Goal: Task Accomplishment & Management: Manage account settings

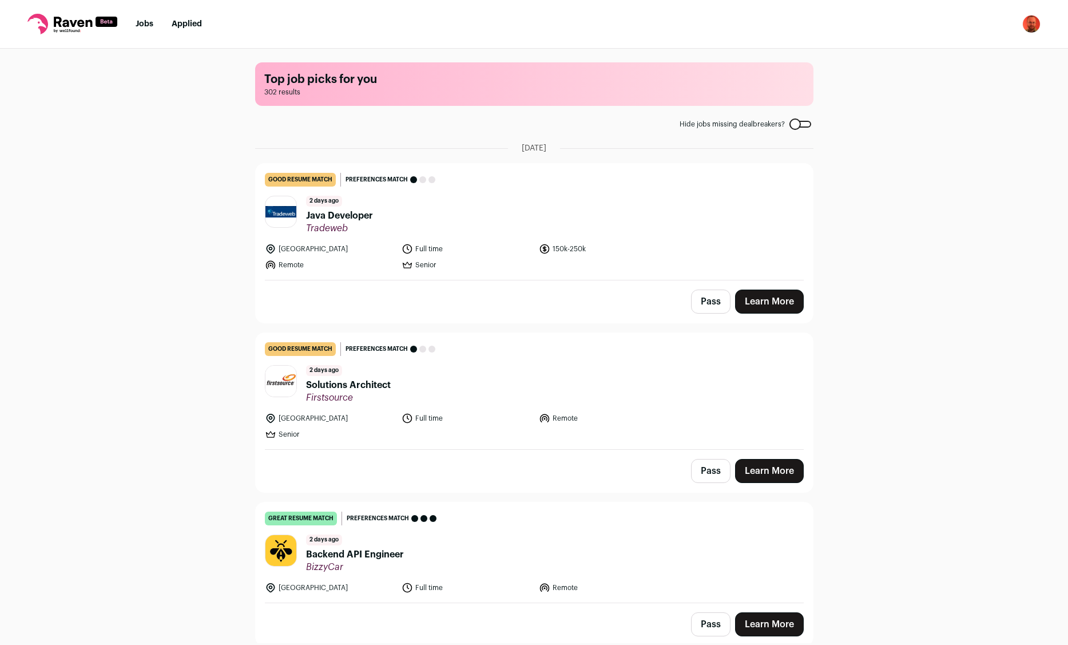
click at [53, 125] on div "Top job picks for you 302 results Hide jobs missing dealbreakers? [DATE] good r…" at bounding box center [534, 346] width 1068 height 595
click at [710, 300] on button "Pass" at bounding box center [710, 302] width 39 height 24
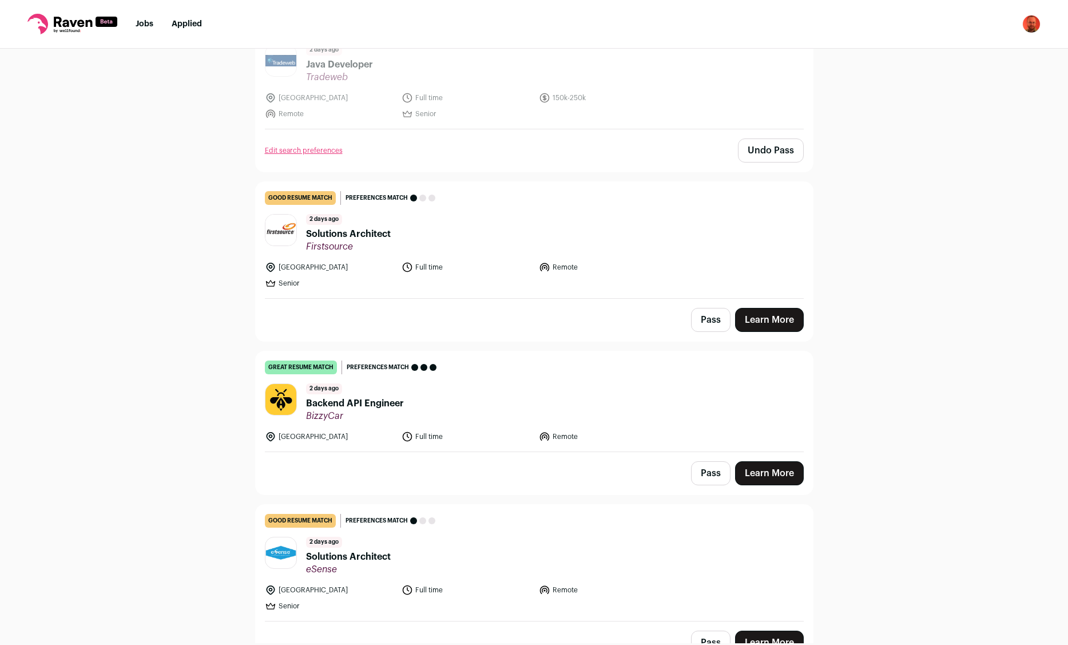
scroll to position [227, 0]
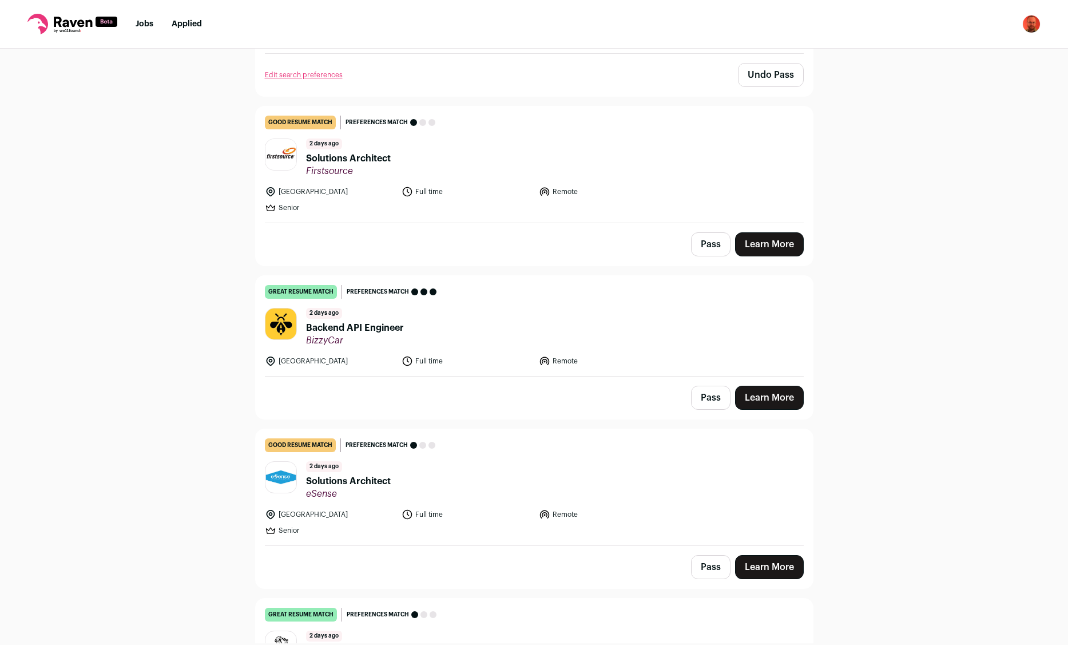
click at [704, 249] on button "Pass" at bounding box center [710, 244] width 39 height 24
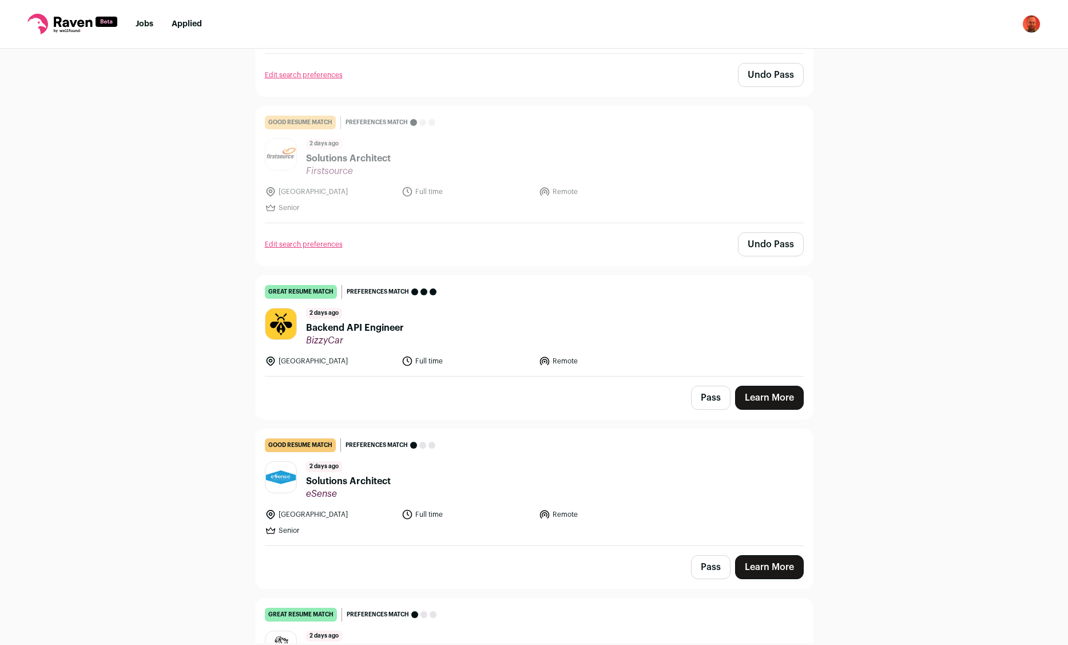
click at [712, 399] on button "Pass" at bounding box center [710, 398] width 39 height 24
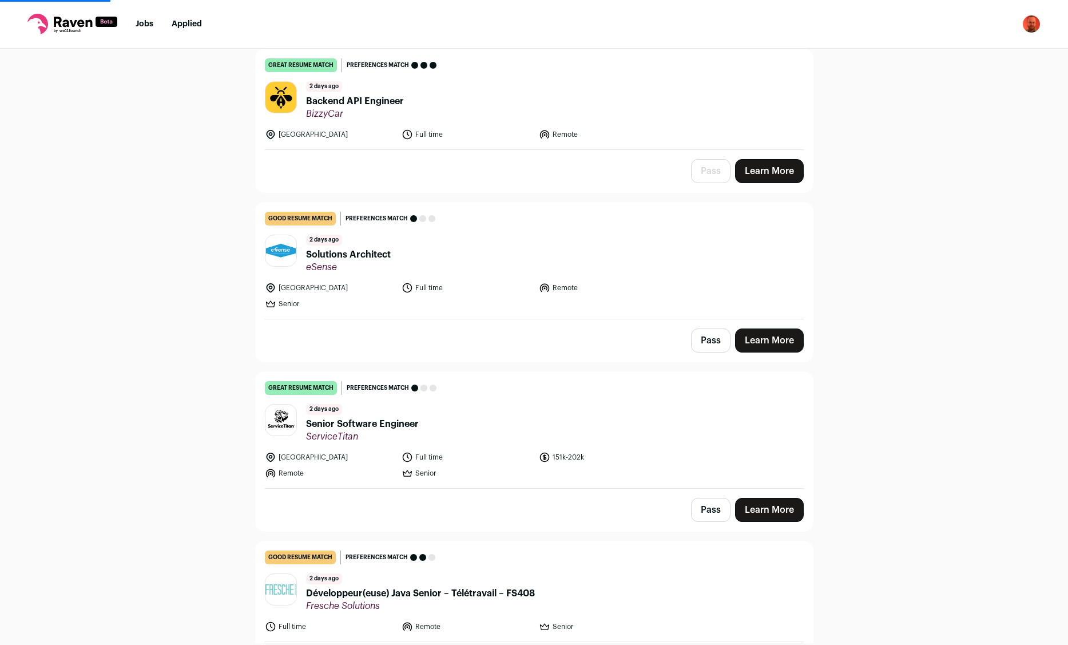
scroll to position [529, 0]
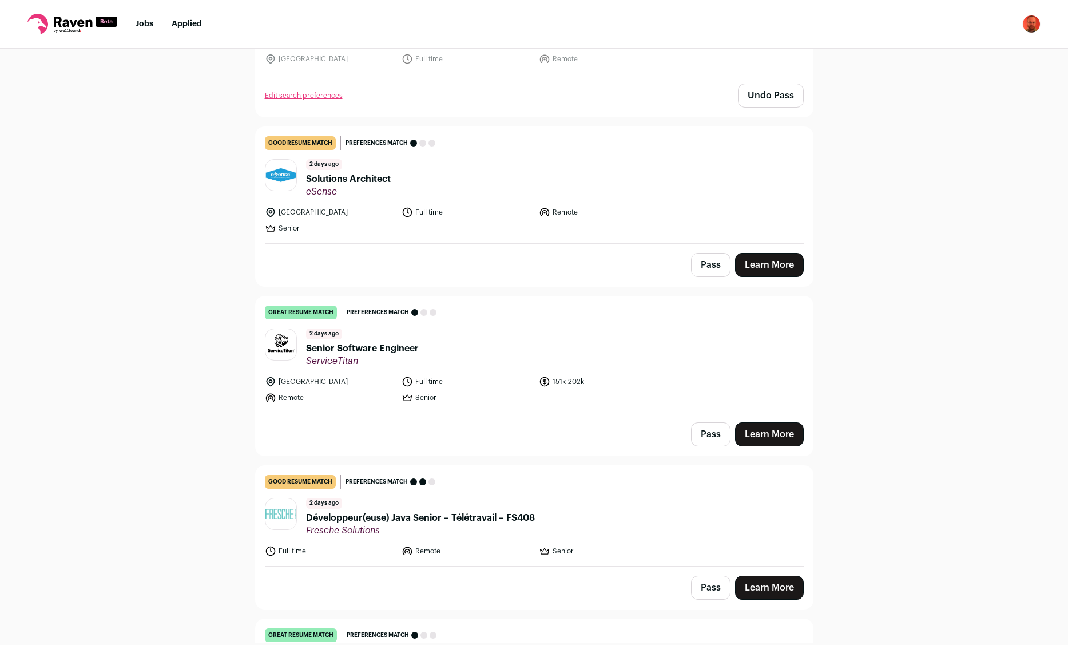
click at [711, 266] on button "Pass" at bounding box center [710, 265] width 39 height 24
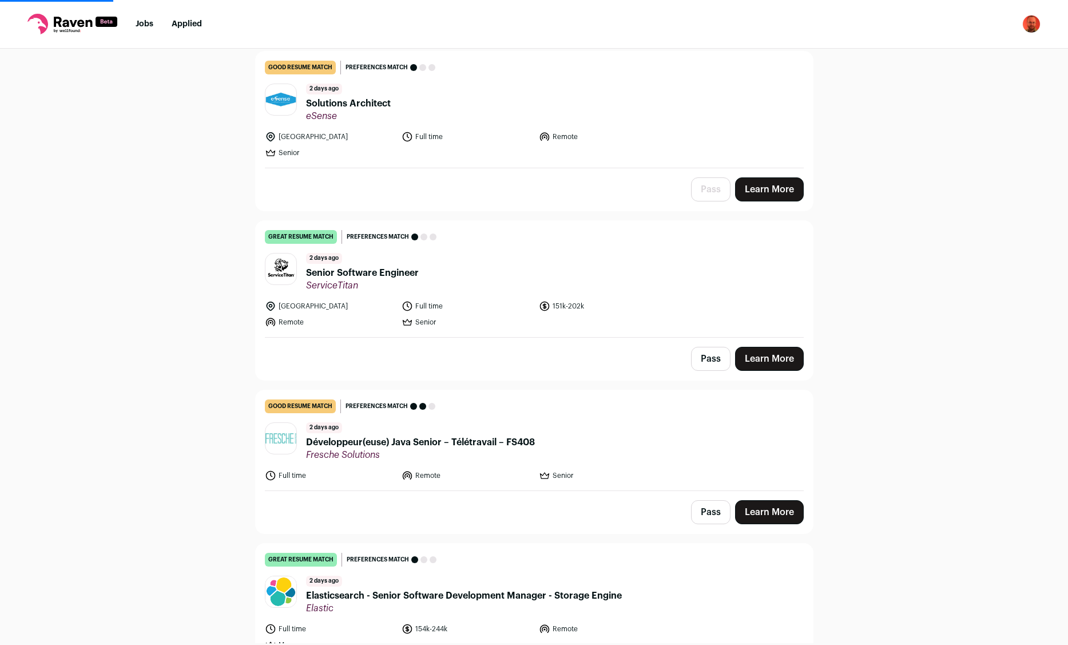
scroll to position [680, 0]
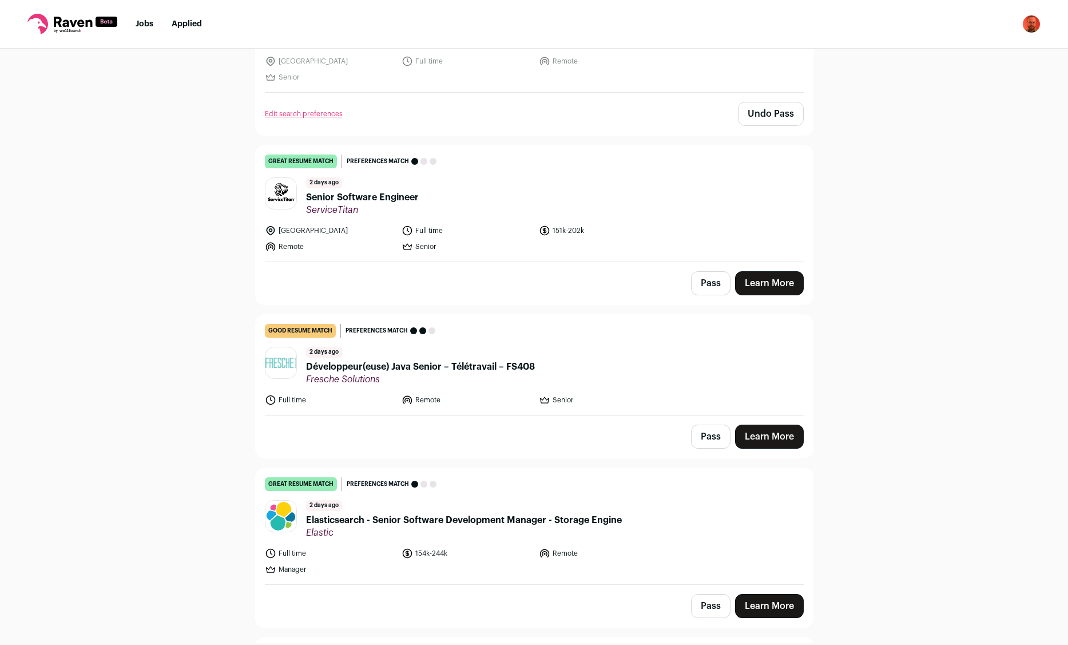
click at [711, 283] on button "Pass" at bounding box center [710, 283] width 39 height 24
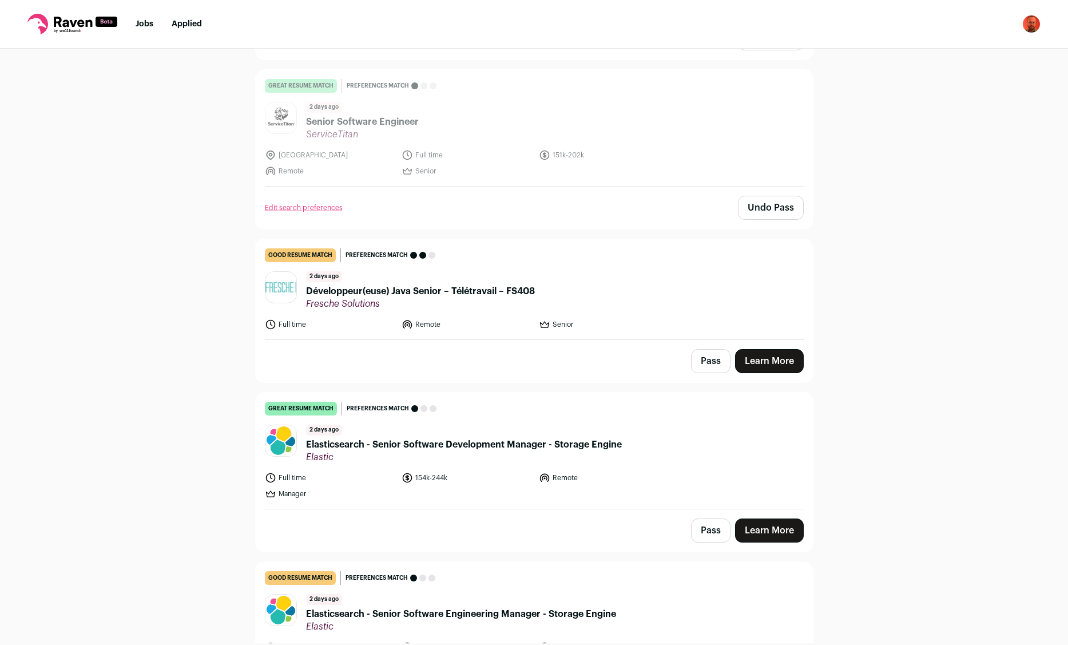
click at [712, 361] on button "Pass" at bounding box center [710, 361] width 39 height 24
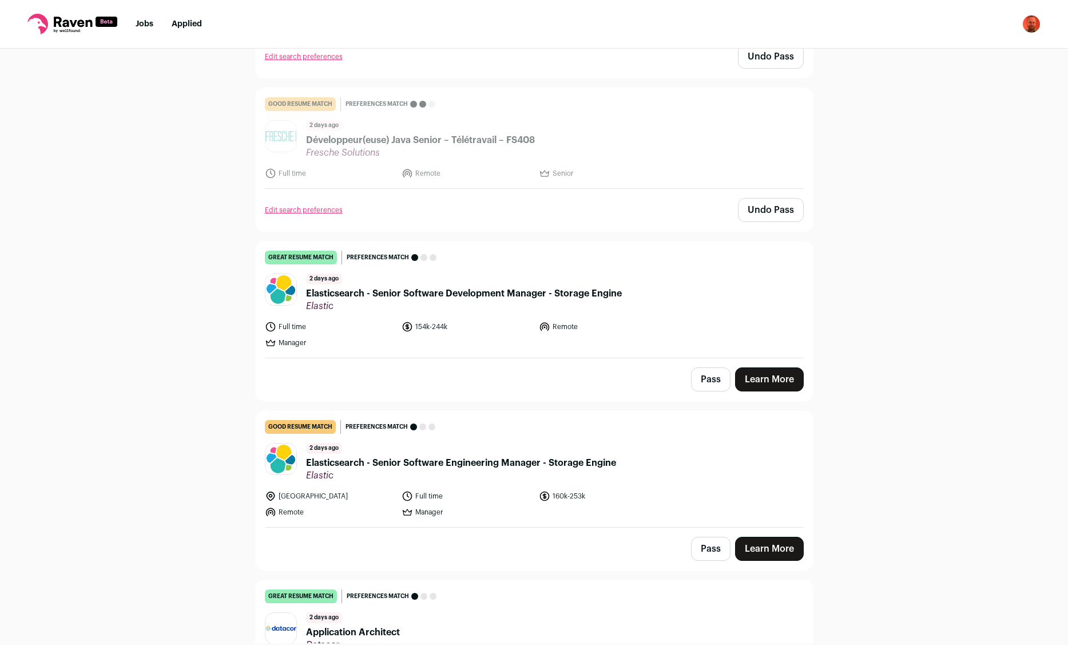
click at [710, 378] on button "Pass" at bounding box center [710, 379] width 39 height 24
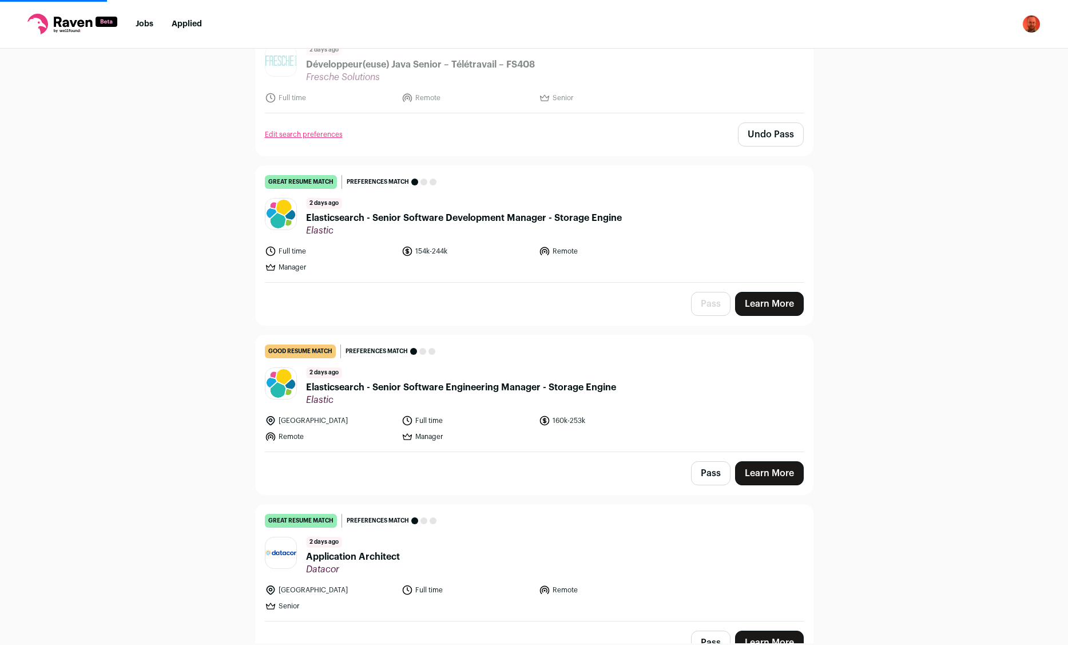
scroll to position [1133, 0]
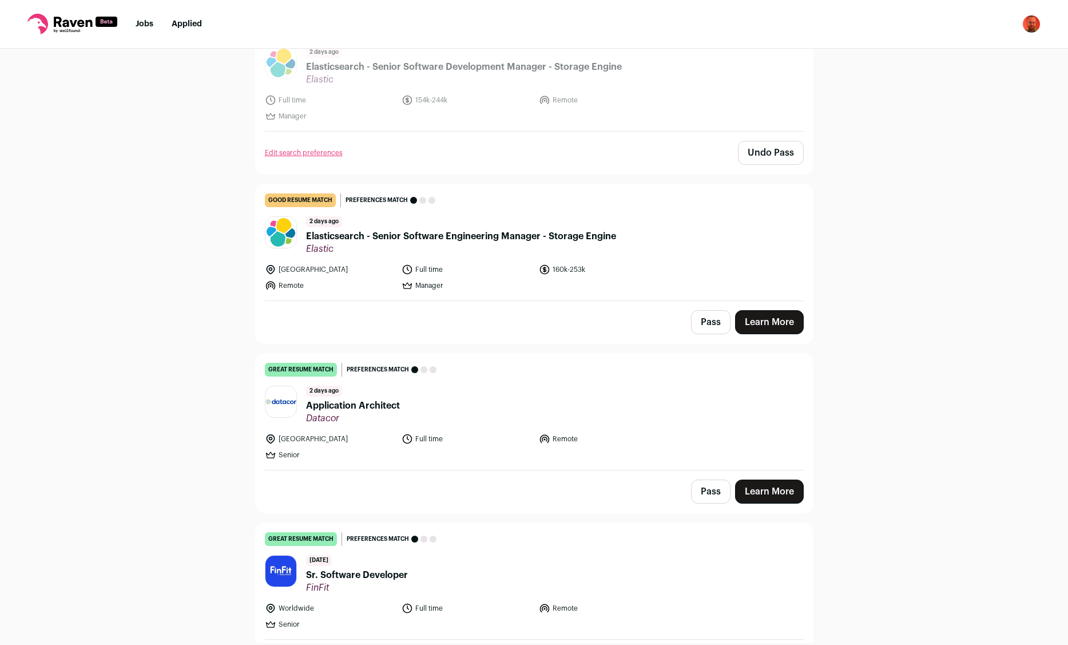
click at [715, 324] on button "Pass" at bounding box center [710, 322] width 39 height 24
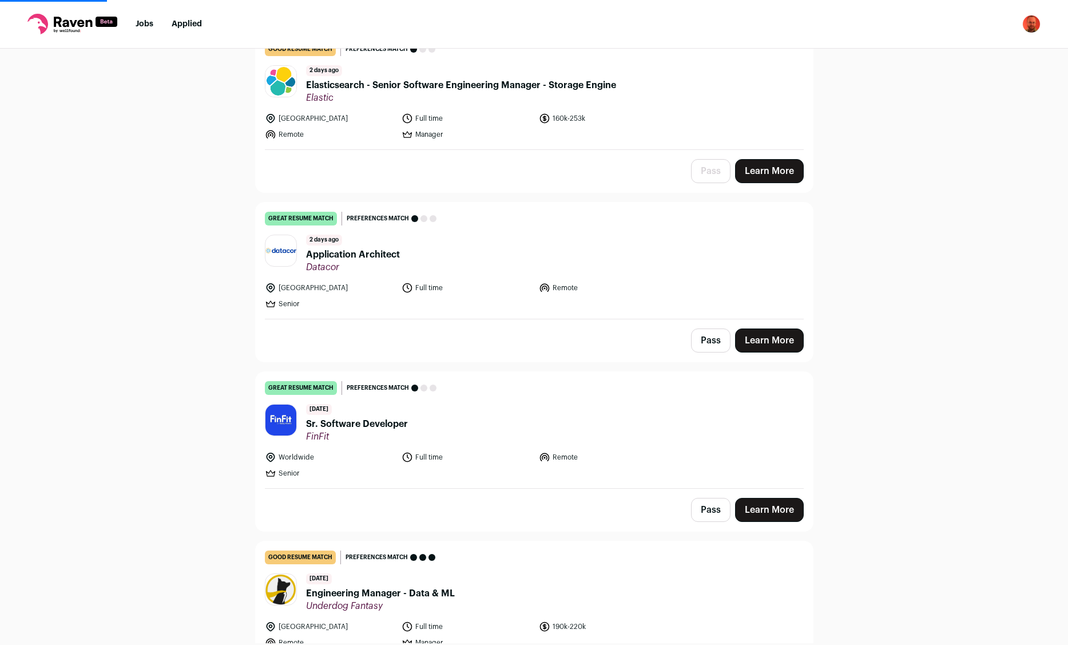
scroll to position [1360, 0]
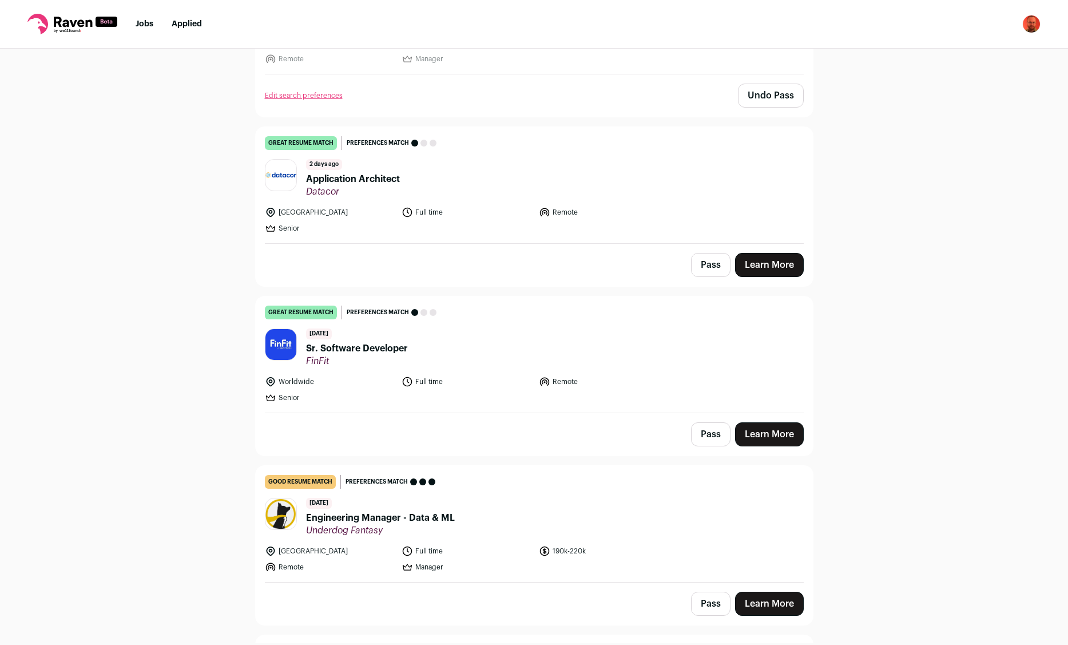
click at [710, 266] on button "Pass" at bounding box center [710, 265] width 39 height 24
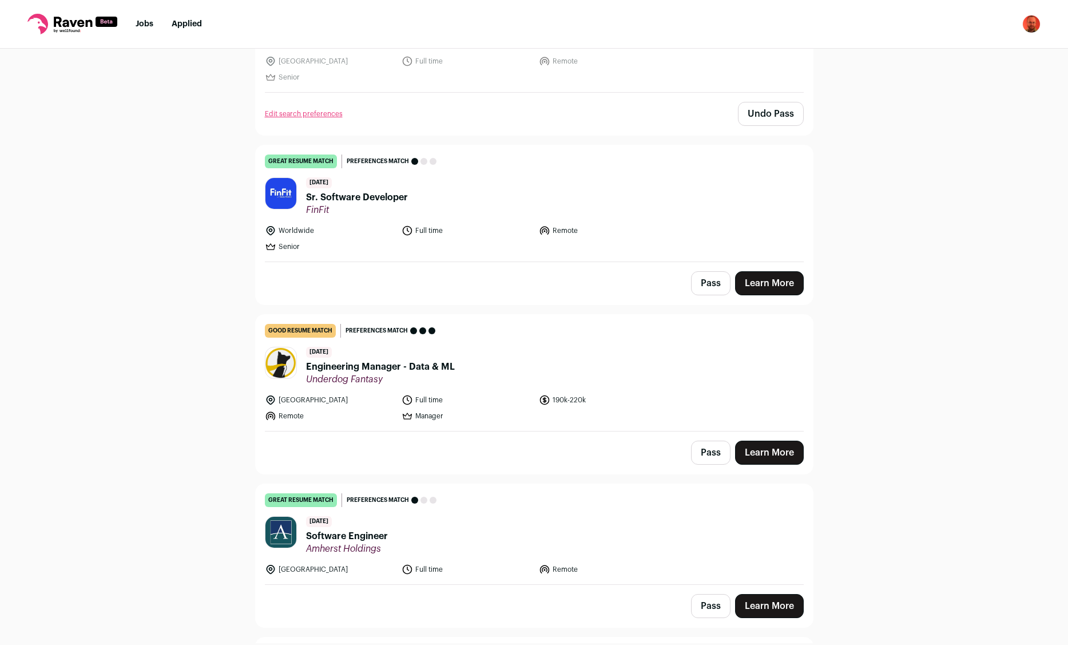
click at [709, 278] on button "Pass" at bounding box center [710, 283] width 39 height 24
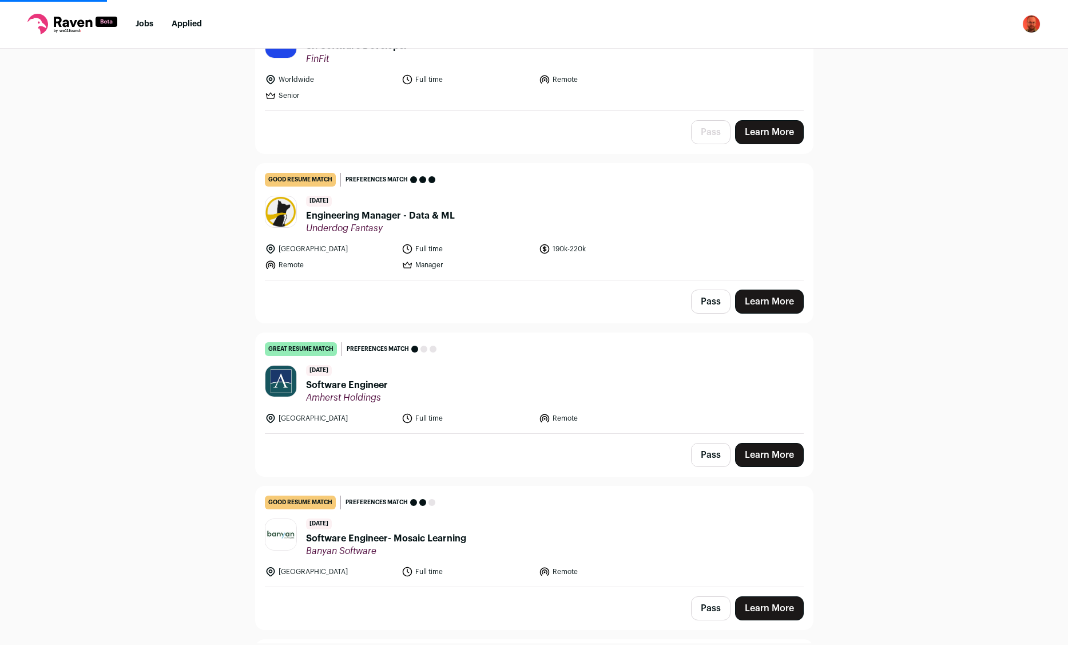
scroll to position [1737, 0]
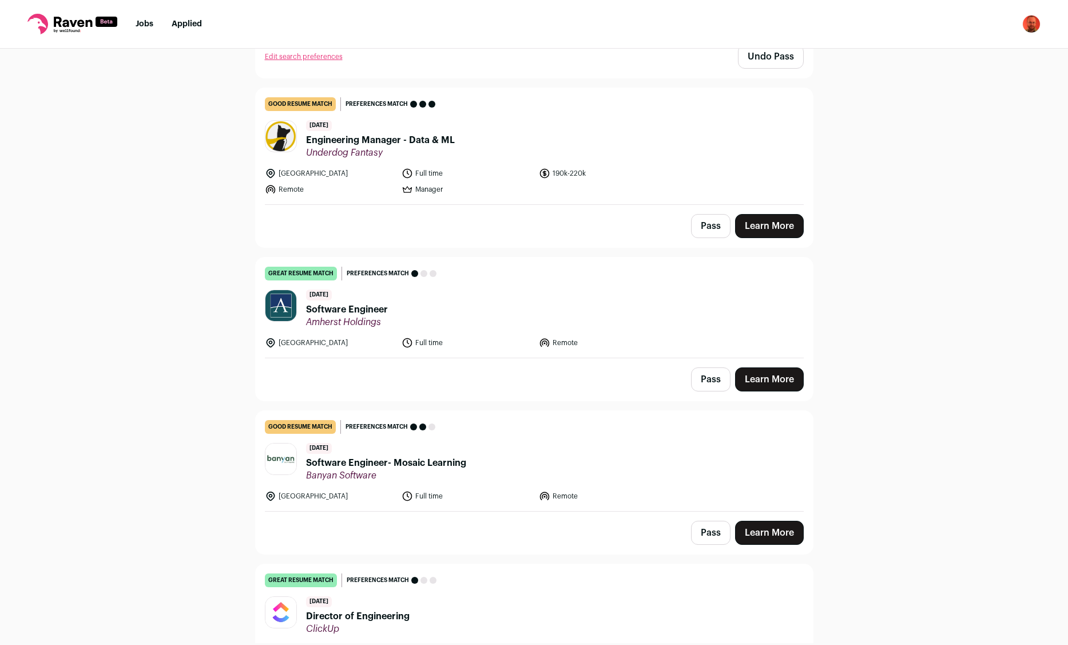
click at [706, 233] on button "Pass" at bounding box center [710, 226] width 39 height 24
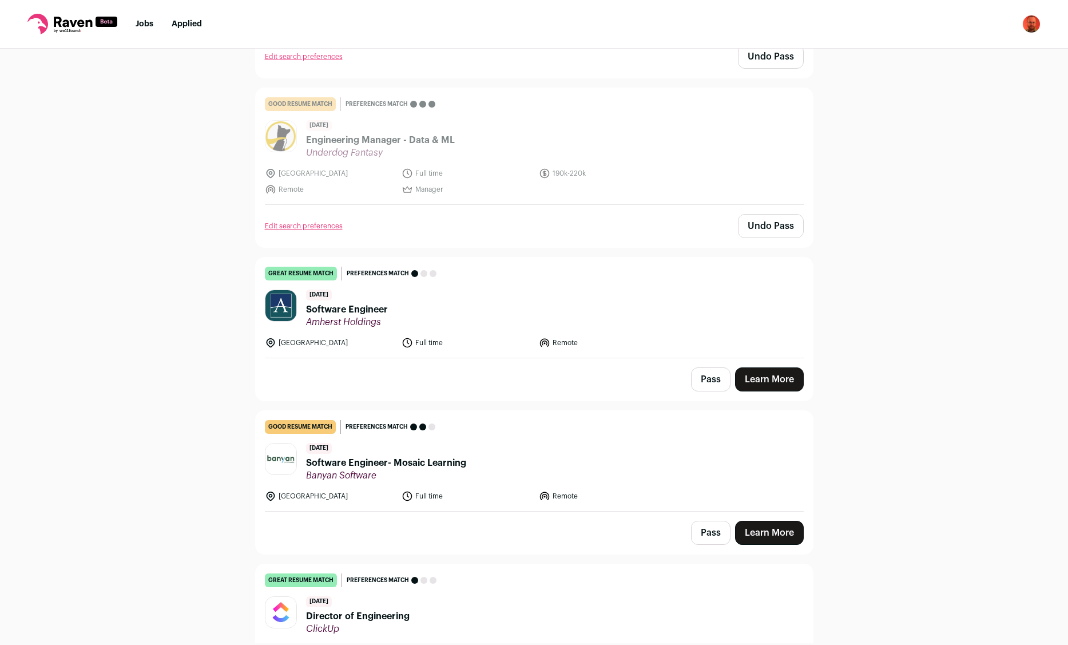
click at [708, 375] on button "Pass" at bounding box center [710, 379] width 39 height 24
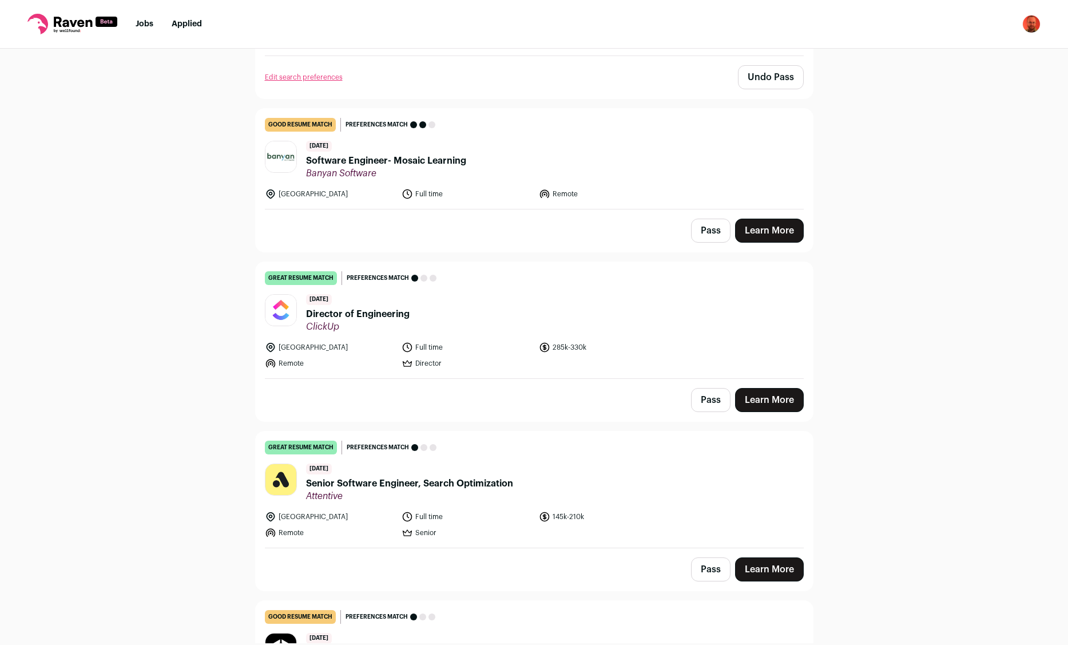
click at [704, 233] on button "Pass" at bounding box center [710, 231] width 39 height 24
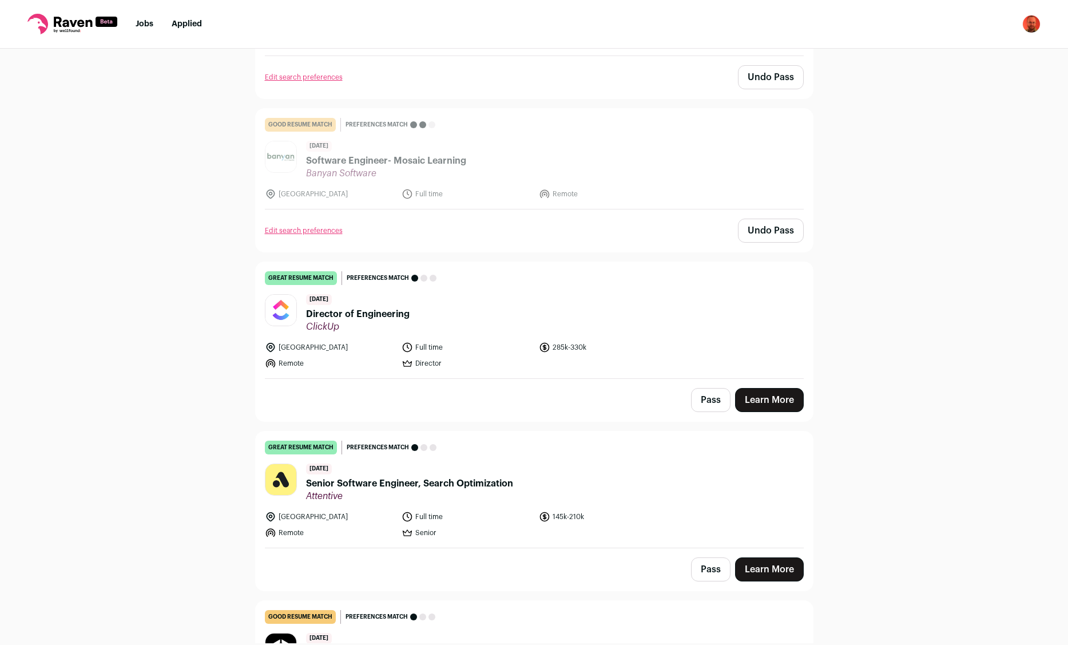
click at [713, 398] on button "Pass" at bounding box center [710, 400] width 39 height 24
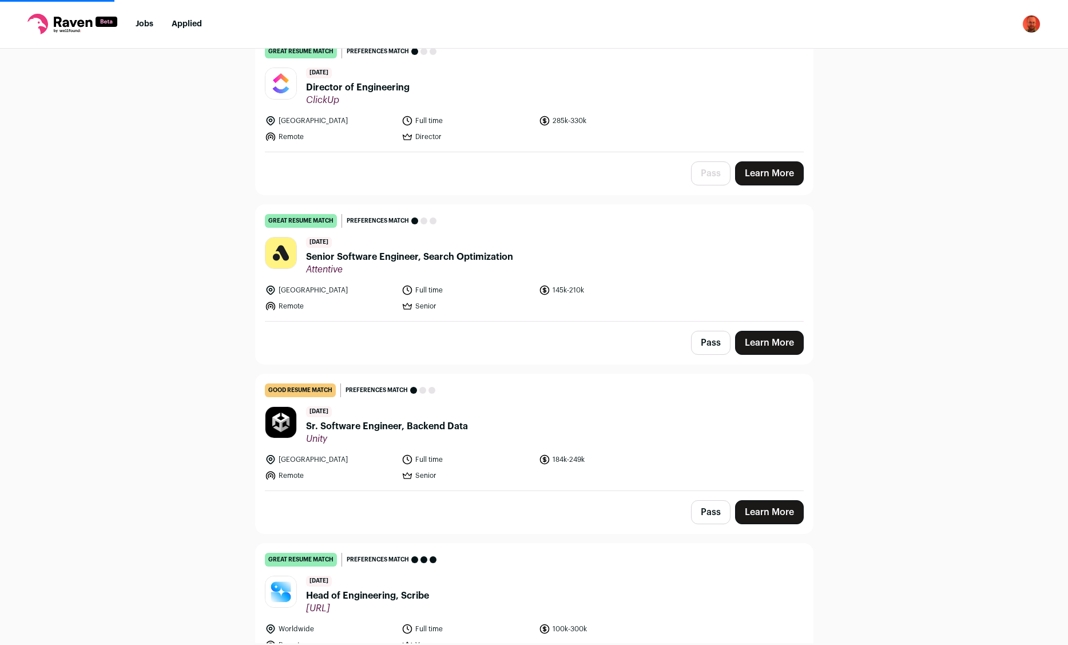
scroll to position [2342, 0]
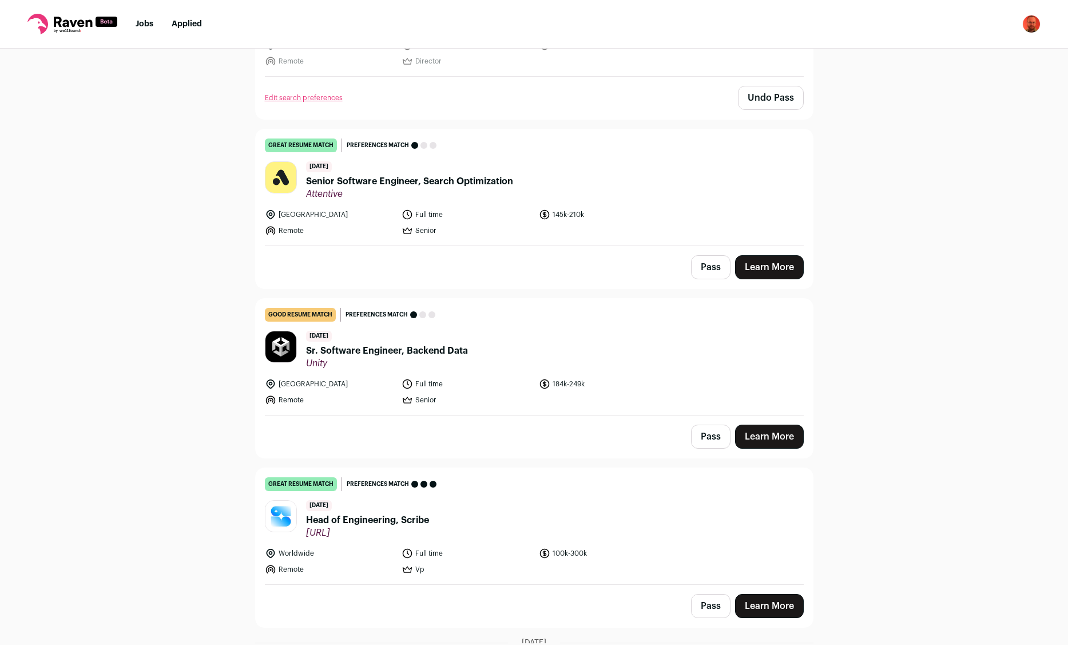
click at [723, 272] on button "Pass" at bounding box center [710, 267] width 39 height 24
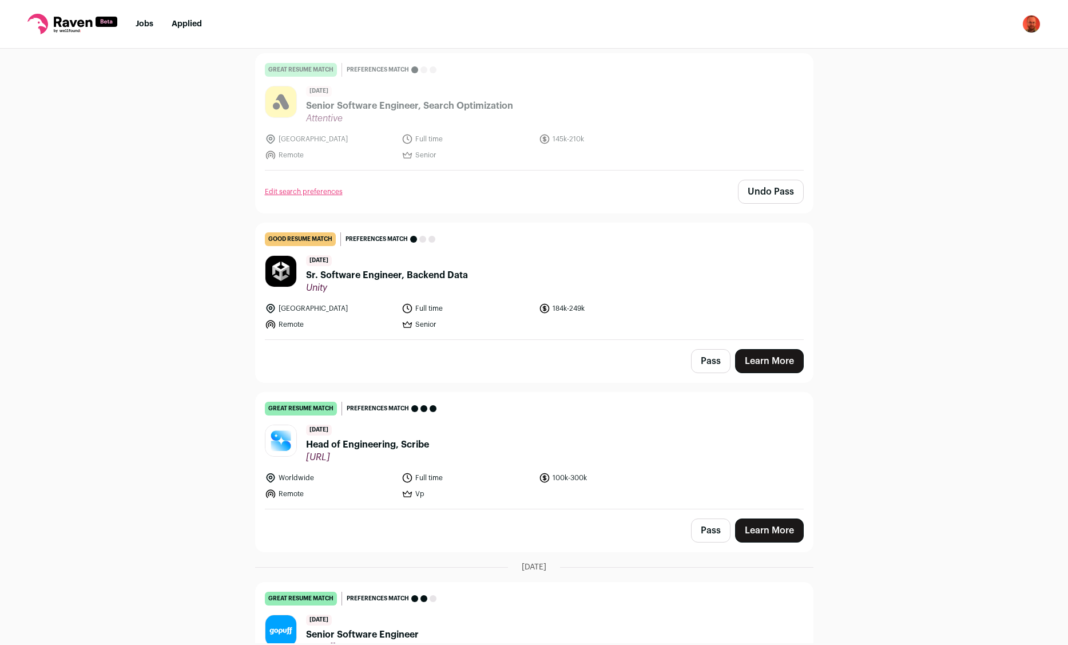
scroll to position [2493, 0]
